Goal: Use online tool/utility: Utilize a website feature to perform a specific function

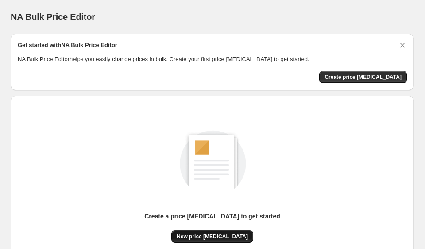
click at [216, 238] on span "New price [MEDICAL_DATA]" at bounding box center [212, 236] width 71 height 7
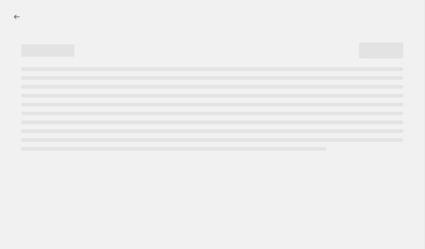
select select "percentage"
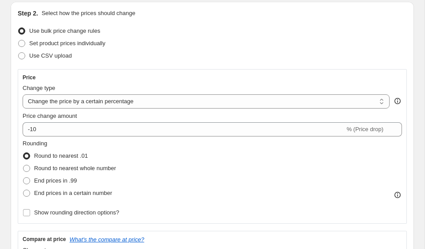
scroll to position [98, 0]
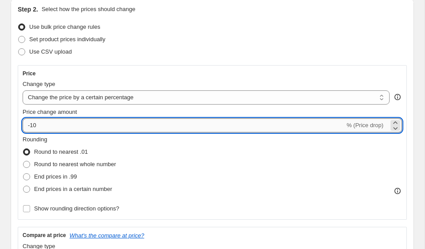
click at [80, 124] on input "-10" at bounding box center [184, 125] width 323 height 14
type input "-1"
type input "-35"
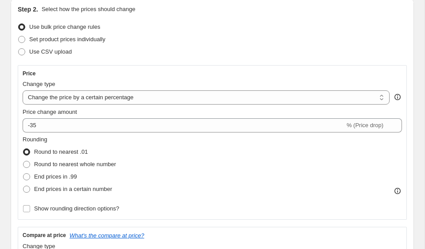
click at [351, 142] on div "Rounding Round to nearest .01 Round to nearest whole number End prices in .99 E…" at bounding box center [213, 165] width 380 height 60
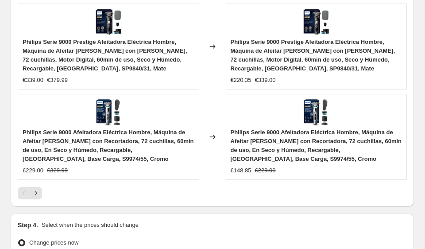
scroll to position [1012, 0]
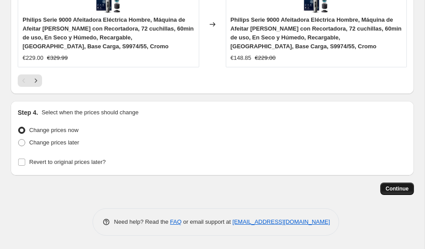
click at [396, 191] on span "Continue" at bounding box center [397, 188] width 23 height 7
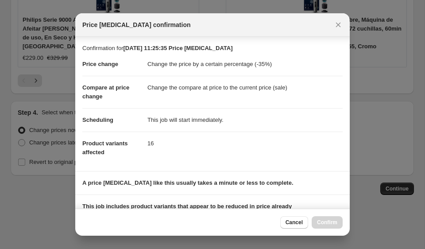
scroll to position [124, 0]
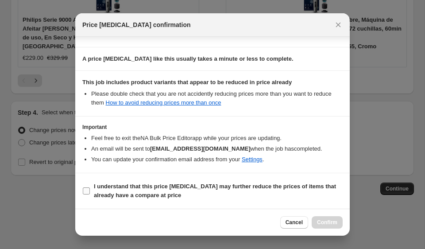
click at [149, 195] on b "I understand that this price [MEDICAL_DATA] may further reduce the prices of it…" at bounding box center [215, 191] width 242 height 16
click at [90, 195] on input "I understand that this price [MEDICAL_DATA] may further reduce the prices of it…" at bounding box center [86, 190] width 7 height 7
checkbox input "true"
click at [316, 231] on div "Cancel Confirm" at bounding box center [212, 222] width 275 height 27
click at [317, 230] on div "Cancel Confirm" at bounding box center [212, 222] width 275 height 27
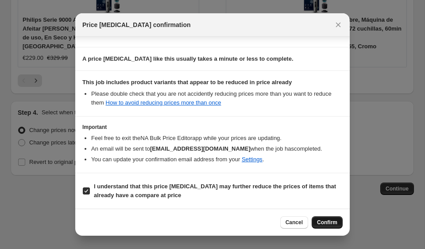
click at [318, 221] on span "Confirm" at bounding box center [327, 222] width 20 height 7
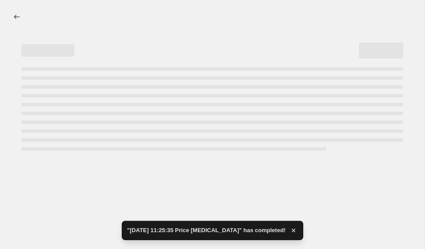
select select "percentage"
